Goal: Obtain resource: Obtain resource

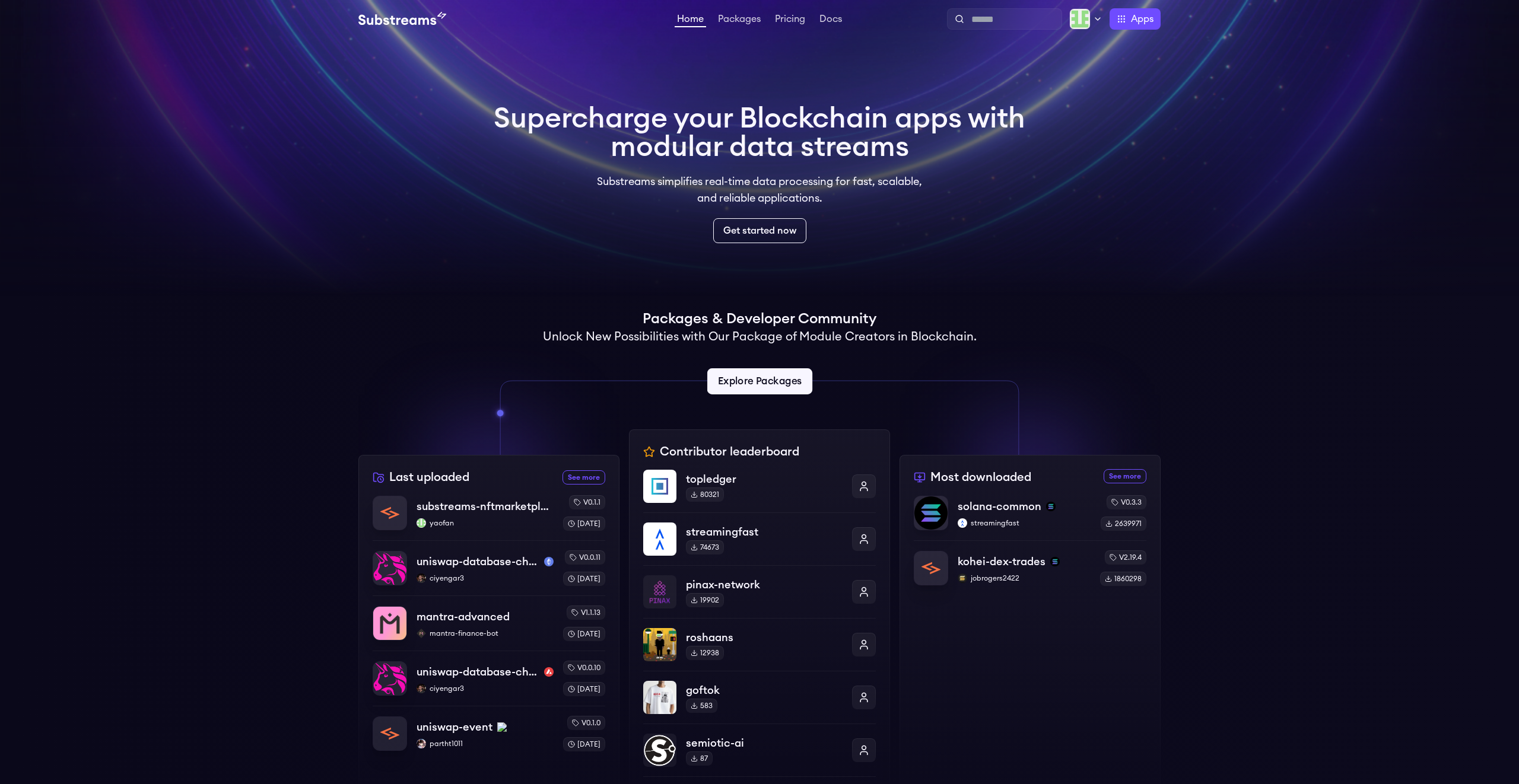
click at [760, 379] on link "Explore Packages" at bounding box center [760, 382] width 105 height 26
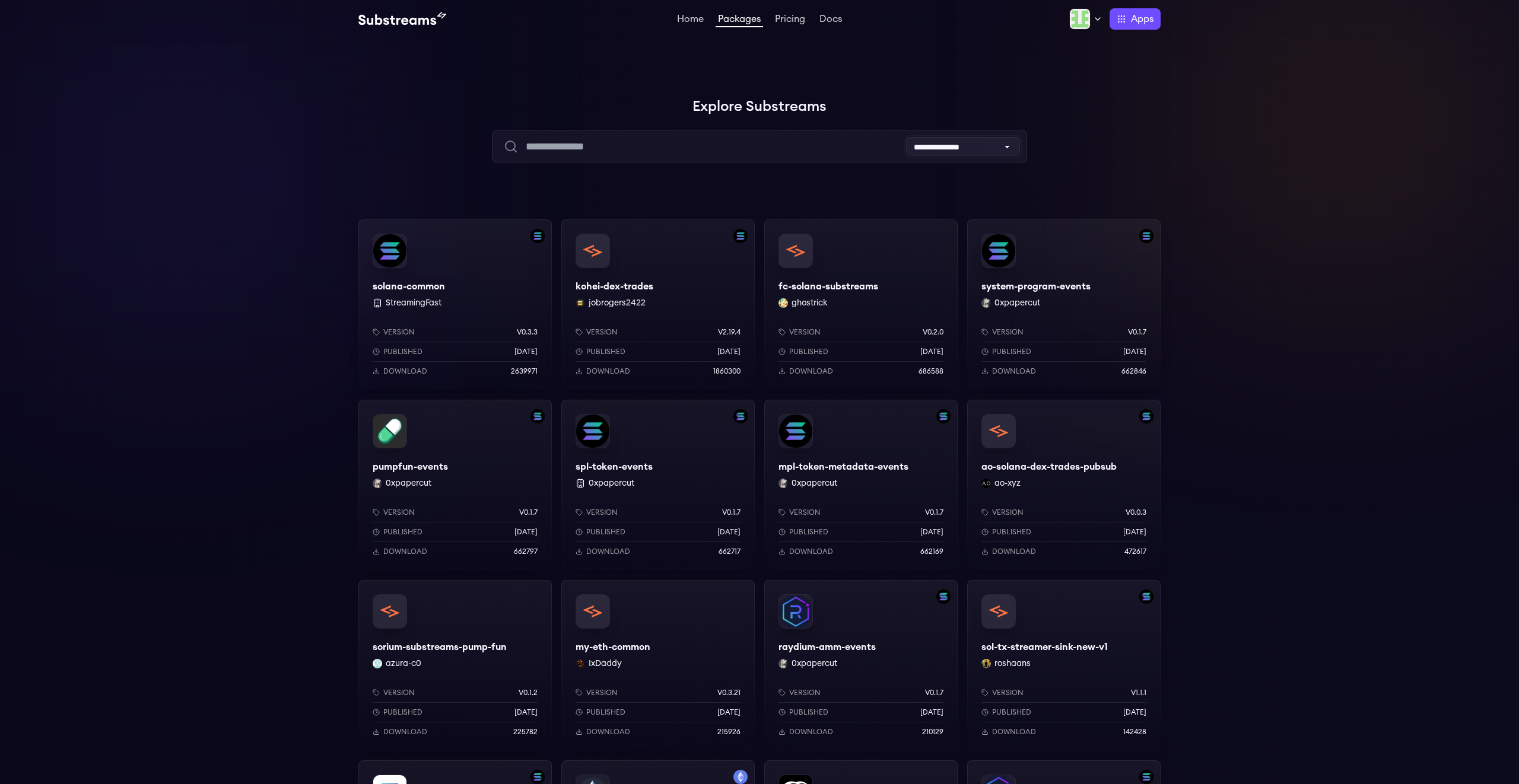
click at [987, 148] on select "**********" at bounding box center [962, 146] width 114 height 19
click at [737, 143] on input "text" at bounding box center [759, 146] width 534 height 32
paste input "**********"
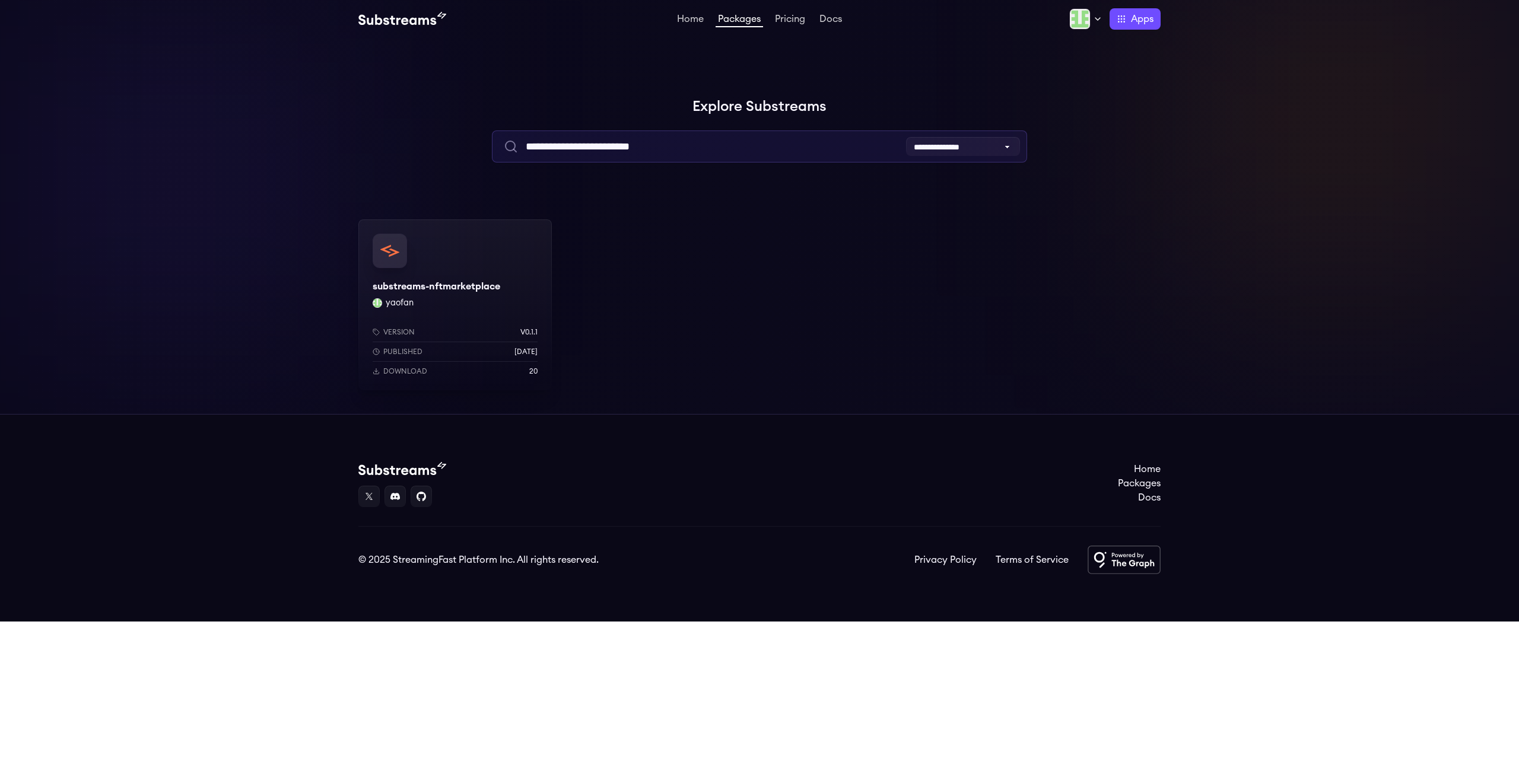
type input "**********"
click at [479, 319] on div "Version v0.1.1 Published yesterday Download 20" at bounding box center [454, 350] width 194 height 82
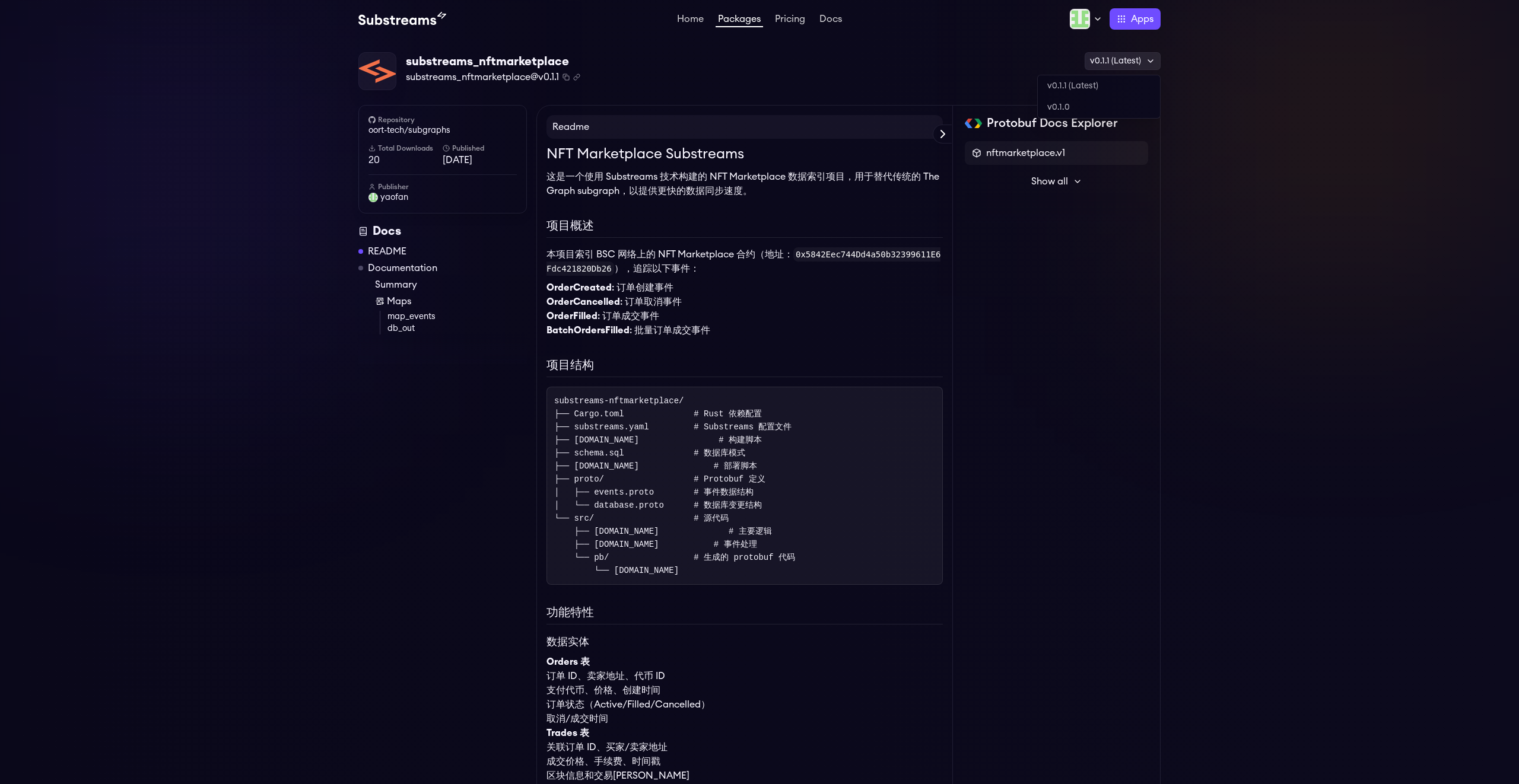
click at [1149, 59] on icon at bounding box center [1150, 61] width 9 height 9
click at [1067, 180] on span "Show all" at bounding box center [1049, 182] width 36 height 15
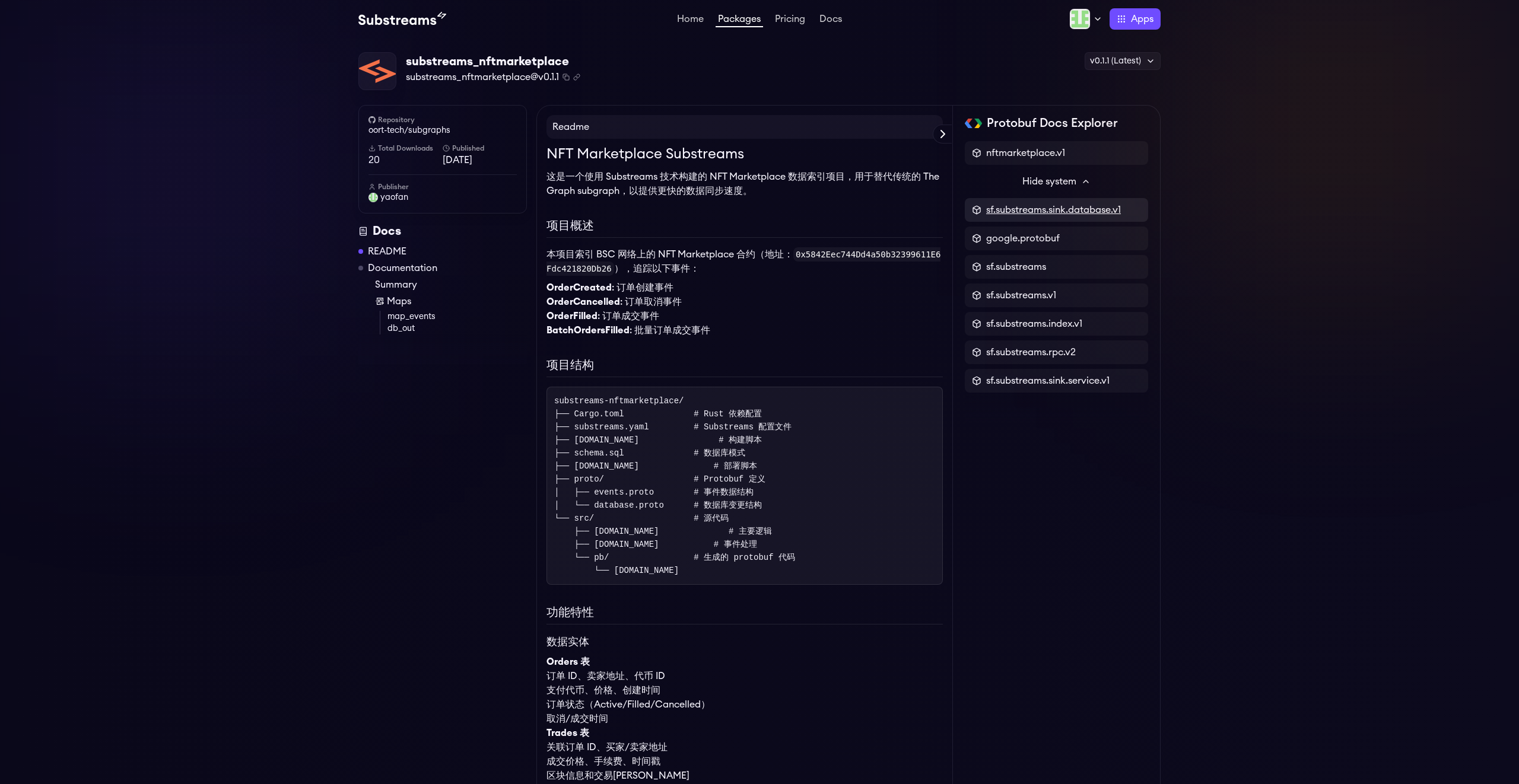
click at [1057, 209] on span "sf.substreams.sink.database.v1" at bounding box center [1053, 210] width 134 height 15
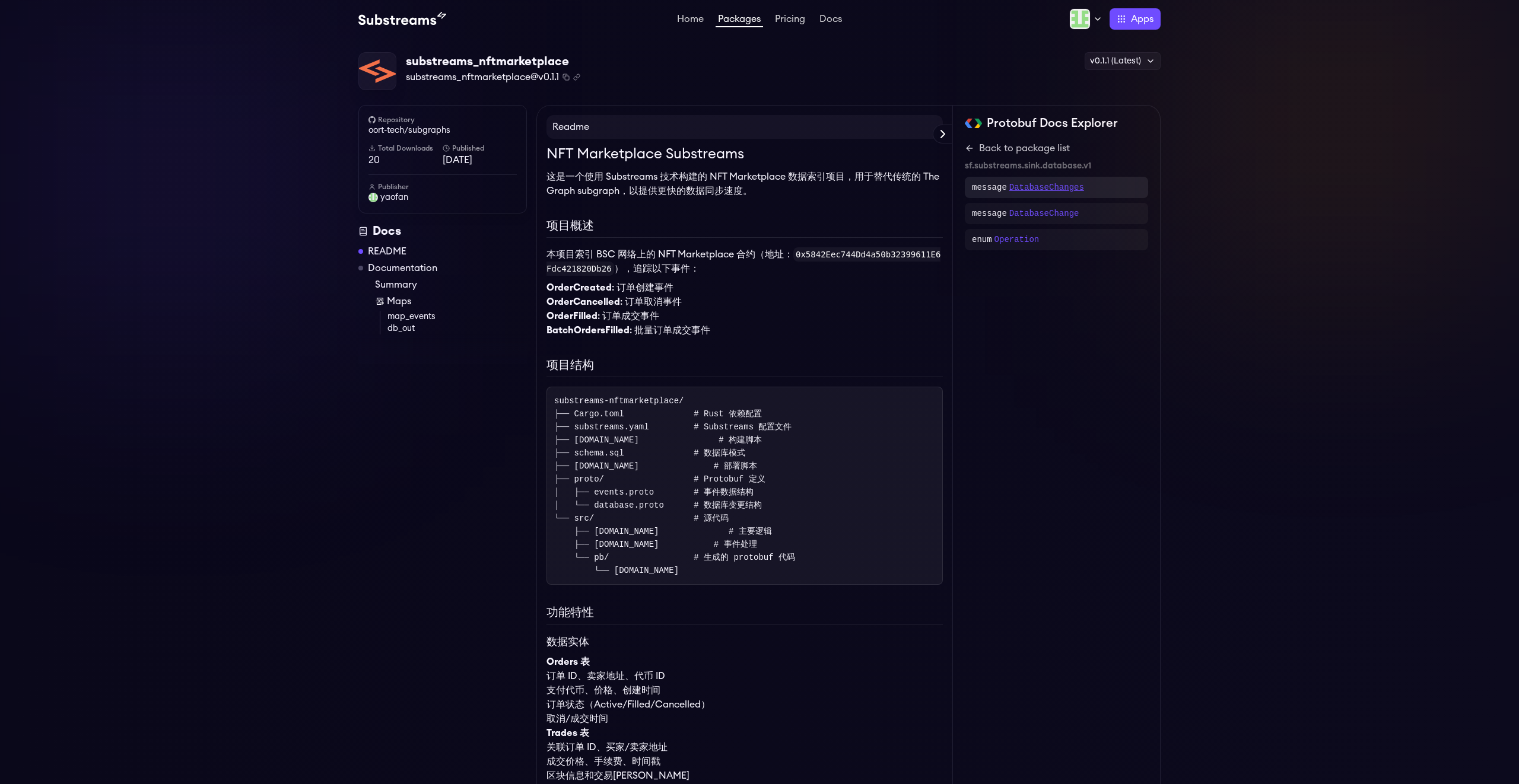
click at [1060, 190] on p "DatabaseChanges" at bounding box center [1047, 187] width 74 height 12
click at [970, 152] on icon at bounding box center [969, 155] width 9 height 9
click at [970, 152] on icon at bounding box center [969, 148] width 9 height 9
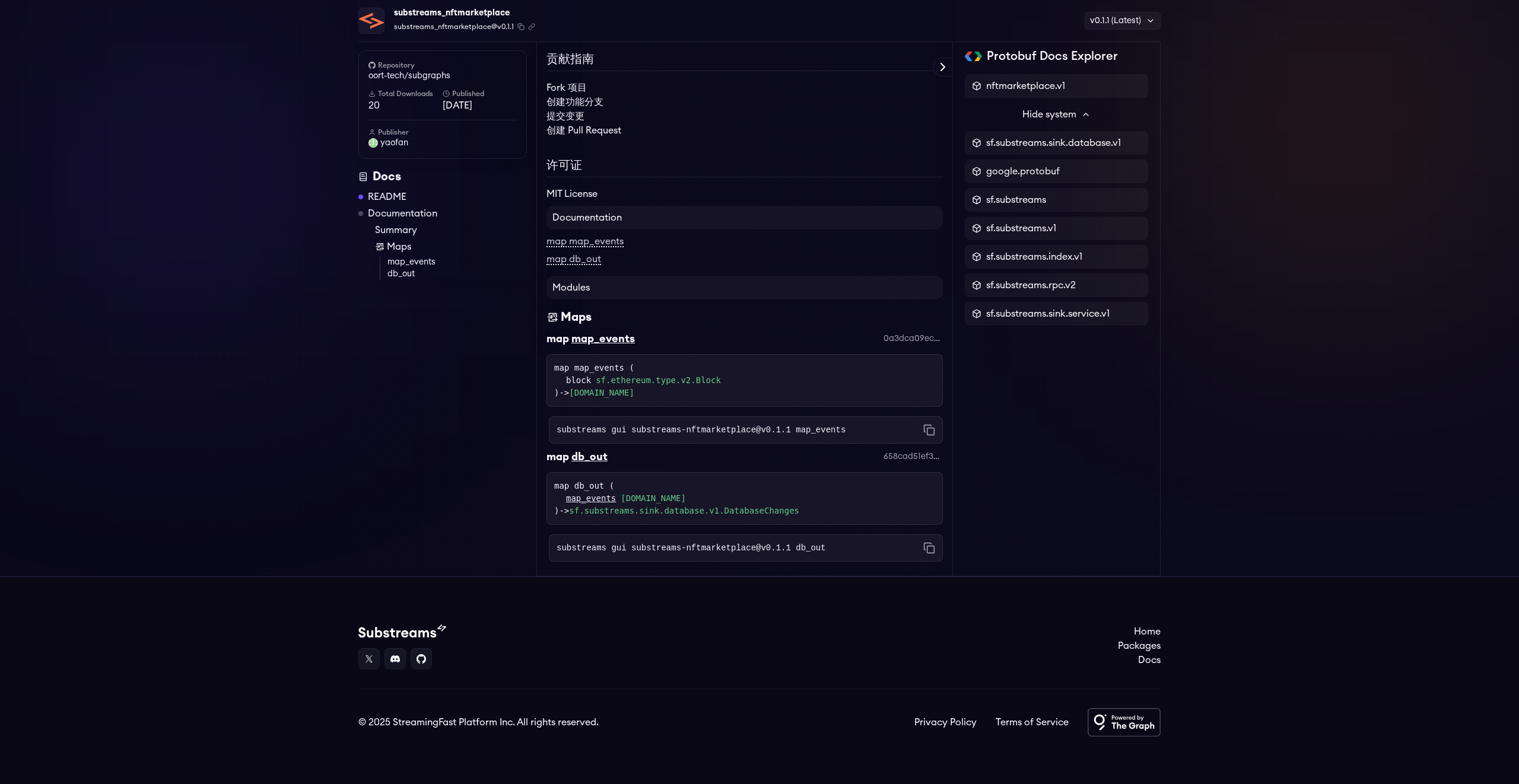
scroll to position [2600, 0]
click at [669, 548] on code "substreams gui substreams-nftmarketplace@v0.1.1 db_out" at bounding box center [691, 548] width 270 height 12
click at [929, 547] on rect "Copy command to clipboard" at bounding box center [931, 551] width 7 height 7
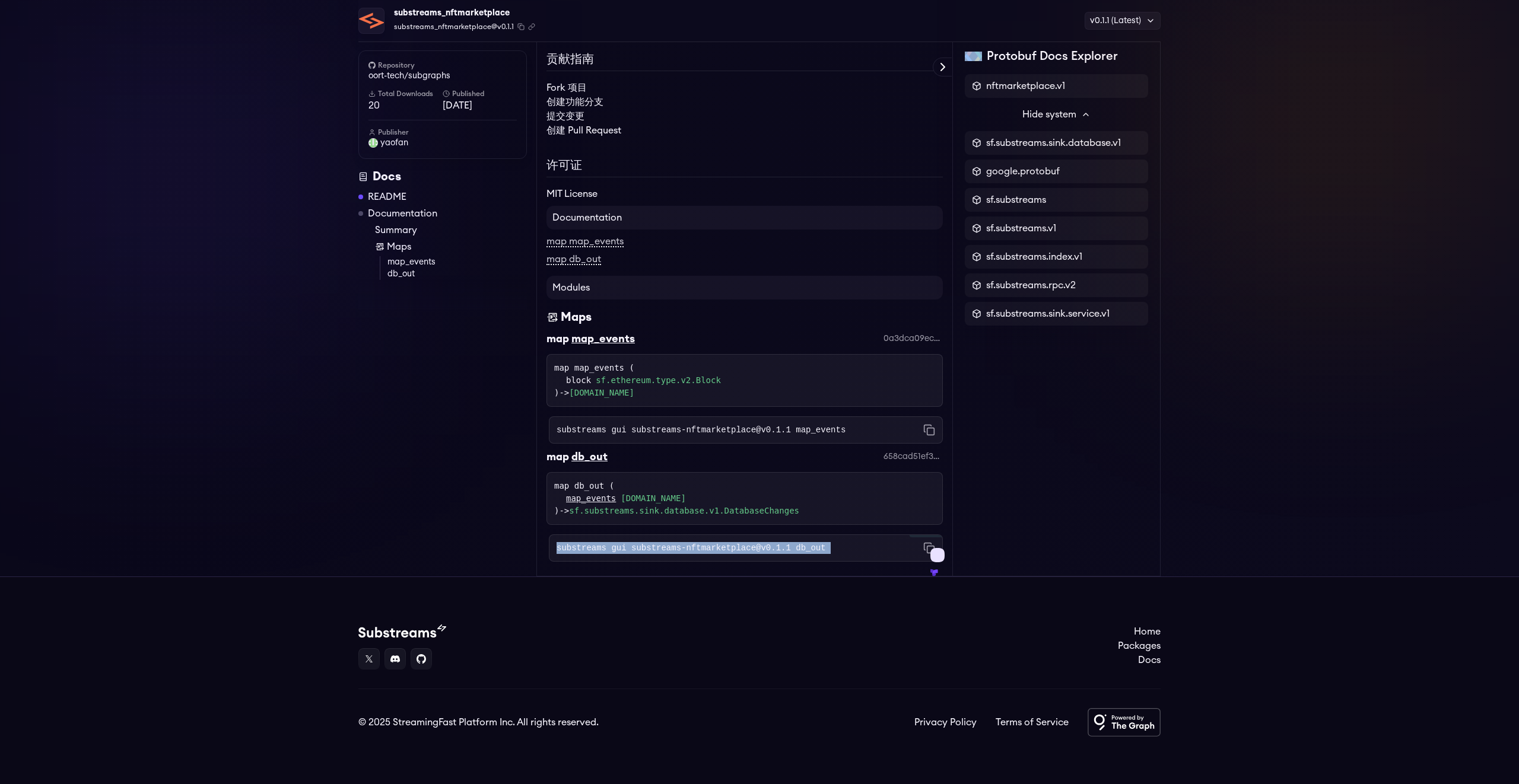
click at [931, 548] on icon "Copy command to clipboard" at bounding box center [928, 548] width 12 height 12
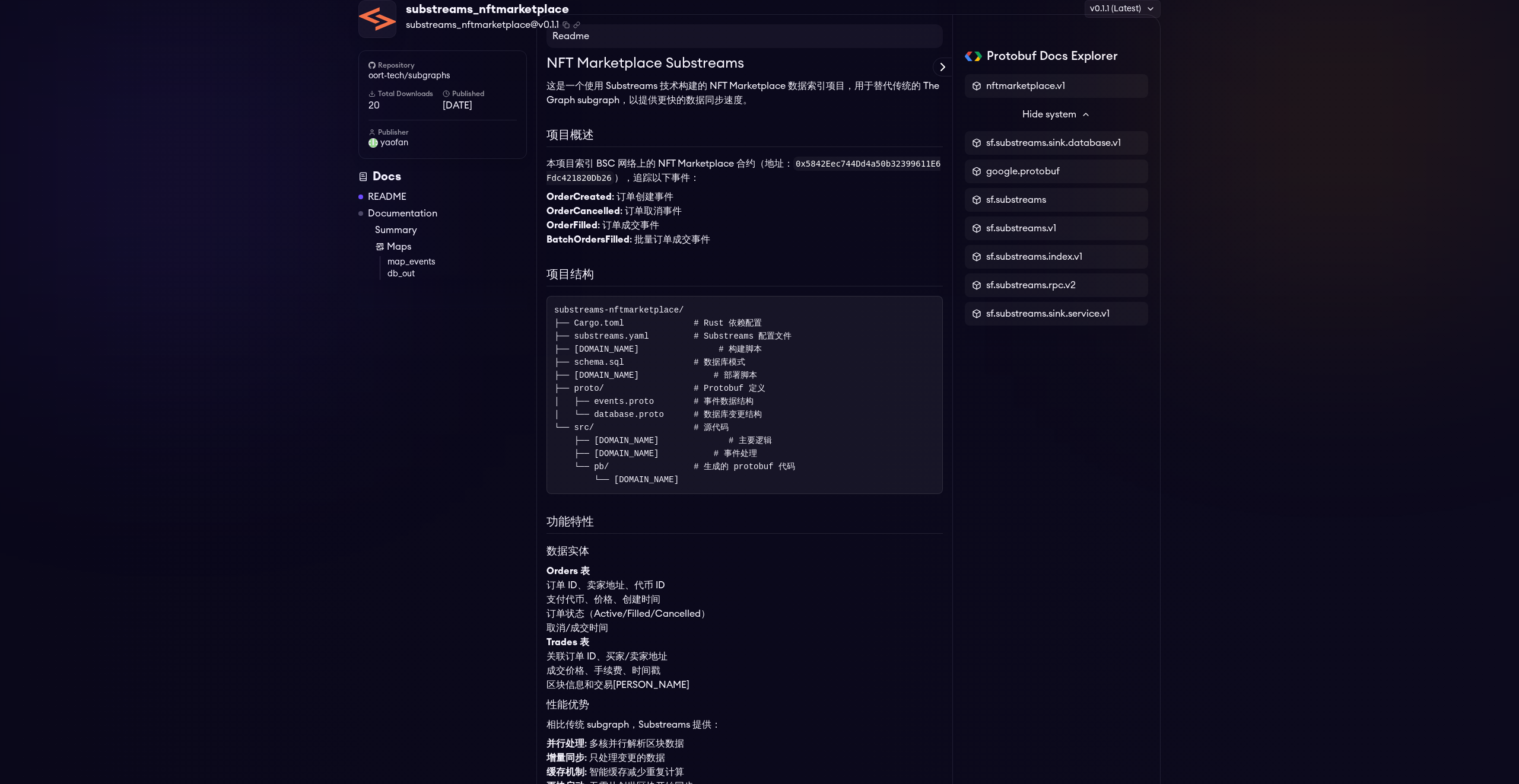
scroll to position [0, 0]
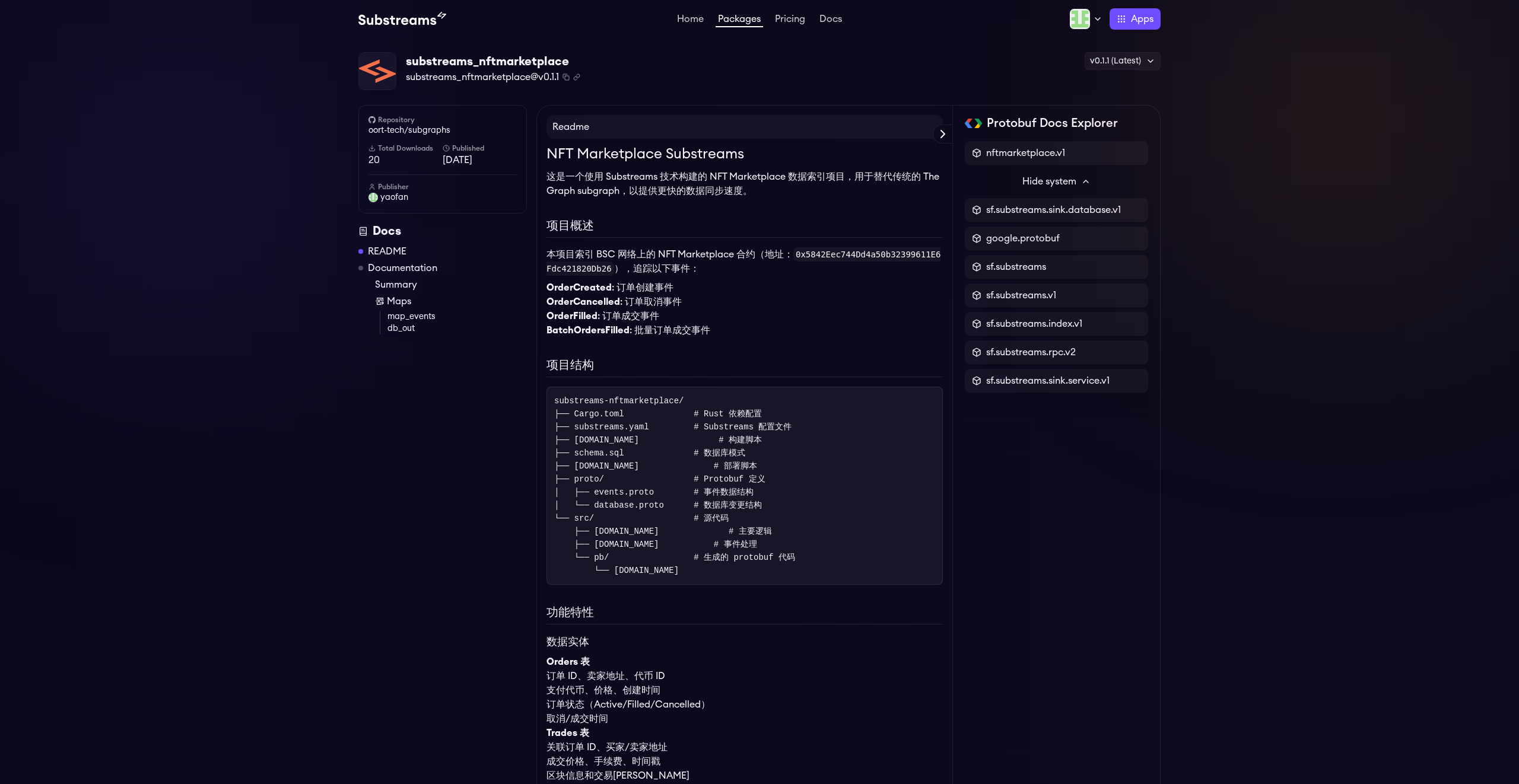
click at [801, 69] on div "substreams_nftmarketplace substreams_nftmarketplace@v0.1.1 Copied! Copied! v0.1…" at bounding box center [759, 71] width 802 height 38
click at [834, 22] on link "Docs" at bounding box center [830, 20] width 27 height 12
